Goal: Check status: Check status

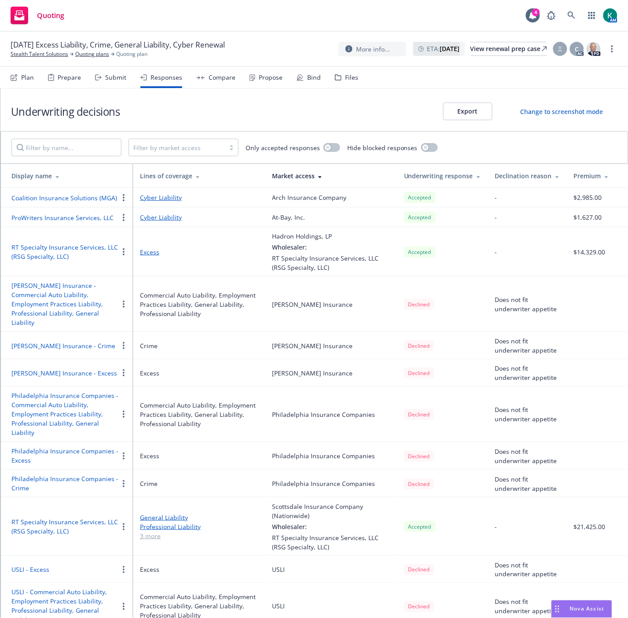
click at [282, 15] on div "Quoting 4 AM" at bounding box center [314, 16] width 628 height 32
